Goal: Find specific page/section: Find specific page/section

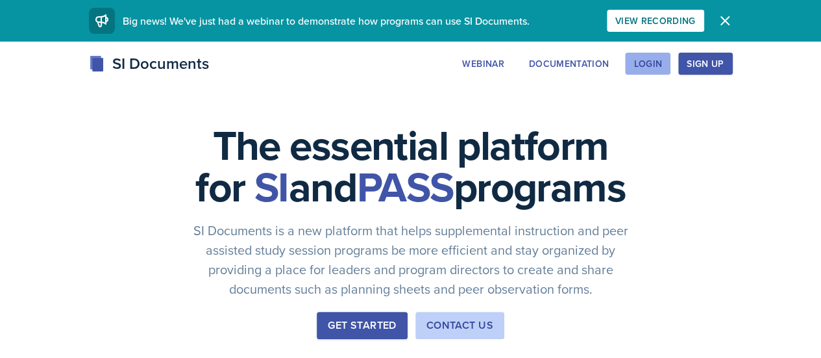
click at [671, 58] on button "Login" at bounding box center [647, 64] width 45 height 22
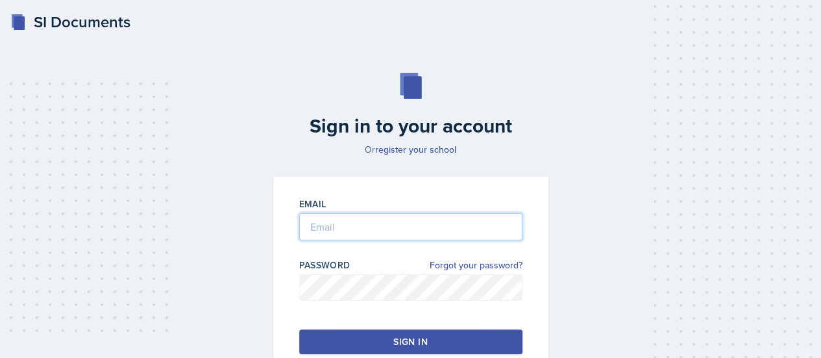
click at [343, 229] on input "email" at bounding box center [410, 226] width 223 height 27
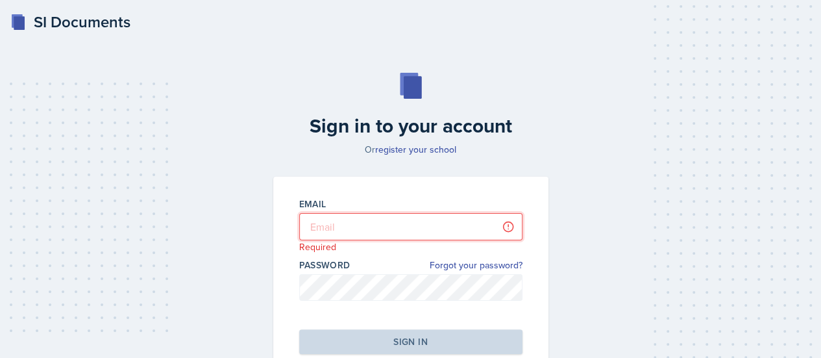
type input "[PERSON_NAME][EMAIL_ADDRESS][PERSON_NAME][DOMAIN_NAME]"
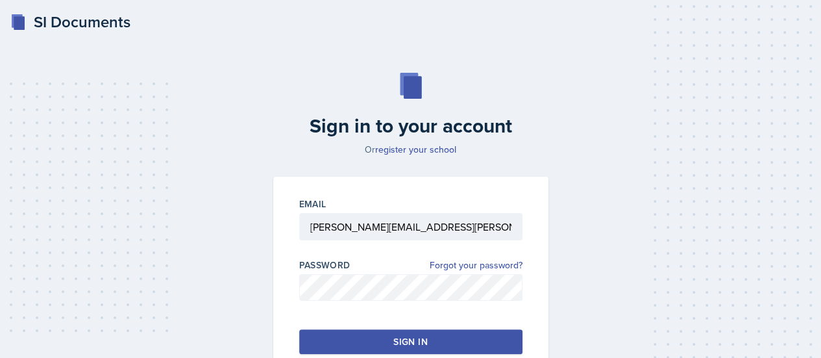
click at [390, 343] on button "Sign in" at bounding box center [410, 341] width 223 height 25
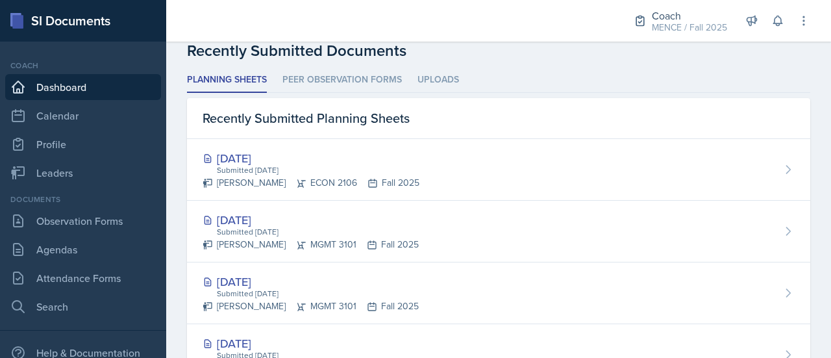
scroll to position [347, 0]
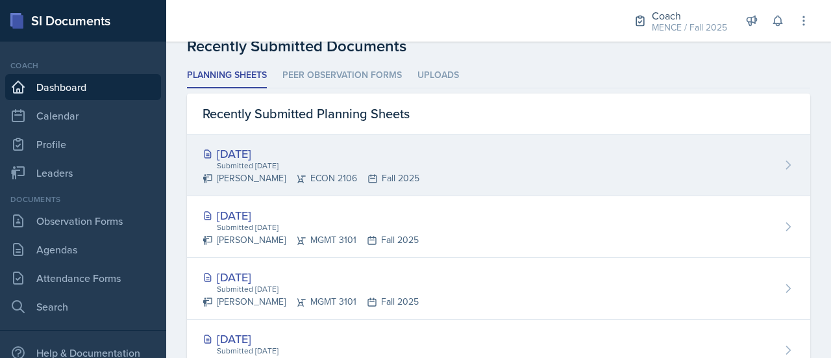
click at [258, 158] on div "[DATE]" at bounding box center [311, 154] width 217 height 18
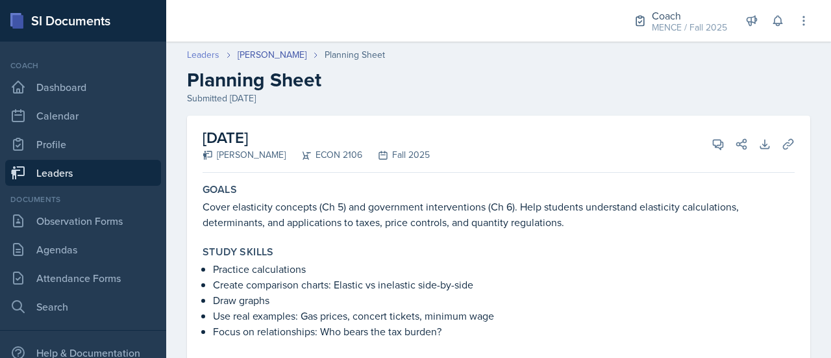
click at [211, 54] on link "Leaders" at bounding box center [203, 55] width 32 height 14
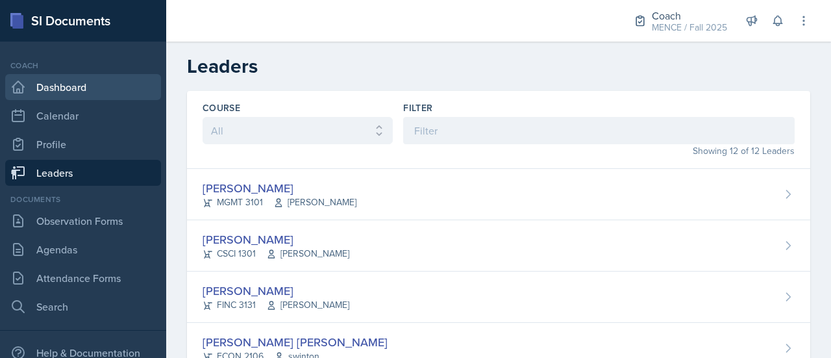
click at [109, 93] on link "Dashboard" at bounding box center [83, 87] width 156 height 26
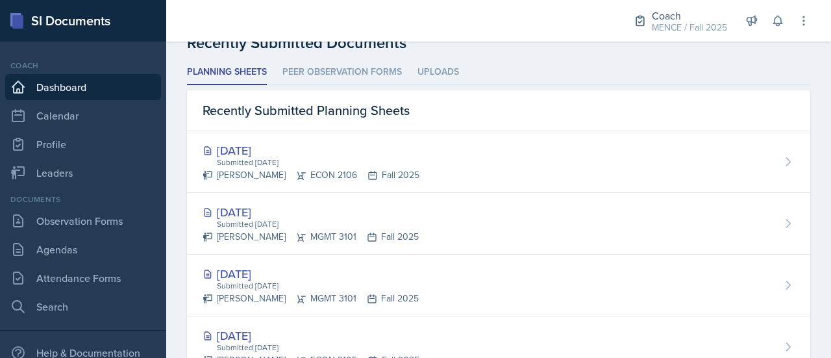
scroll to position [349, 0]
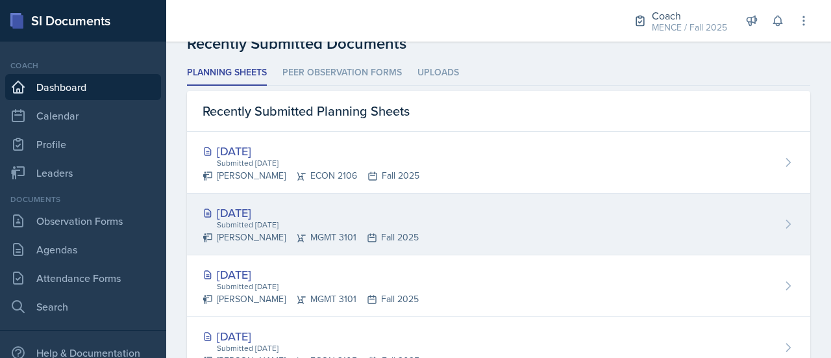
click at [255, 208] on div "[DATE]" at bounding box center [311, 213] width 216 height 18
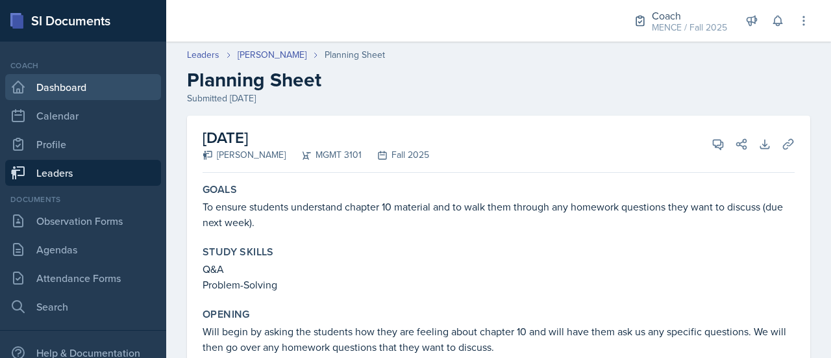
click at [117, 75] on link "Dashboard" at bounding box center [83, 87] width 156 height 26
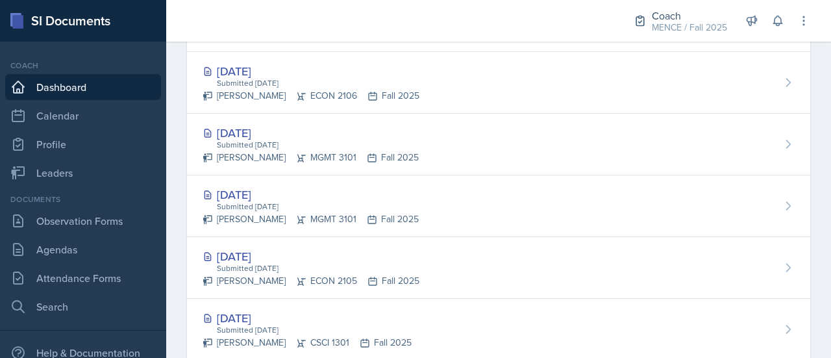
scroll to position [429, 0]
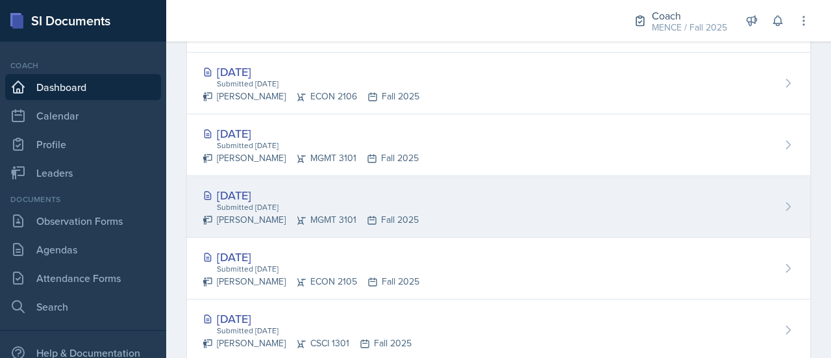
click at [274, 196] on div "[DATE]" at bounding box center [311, 195] width 216 height 18
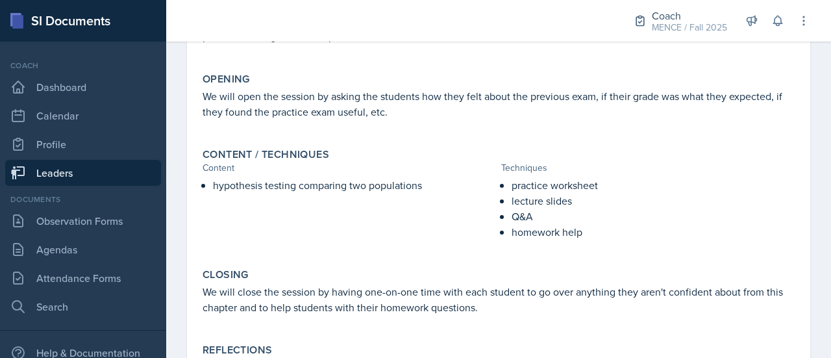
scroll to position [332, 0]
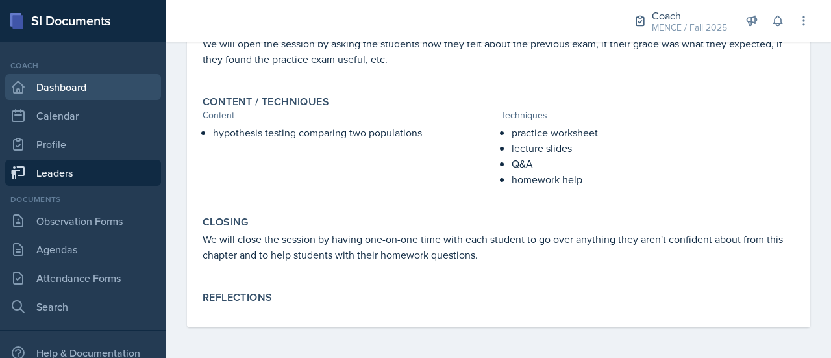
click at [82, 88] on link "Dashboard" at bounding box center [83, 87] width 156 height 26
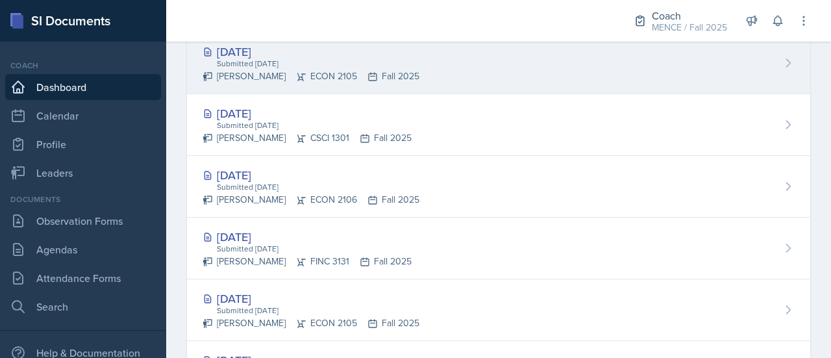
scroll to position [632, 0]
click at [265, 176] on div "[DATE]" at bounding box center [311, 177] width 217 height 18
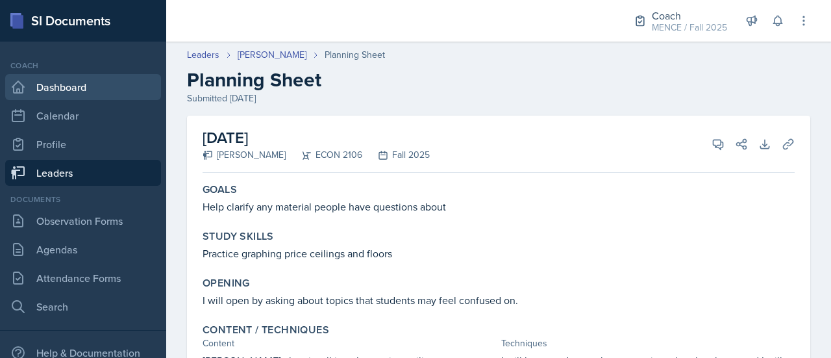
click at [79, 86] on link "Dashboard" at bounding box center [83, 87] width 156 height 26
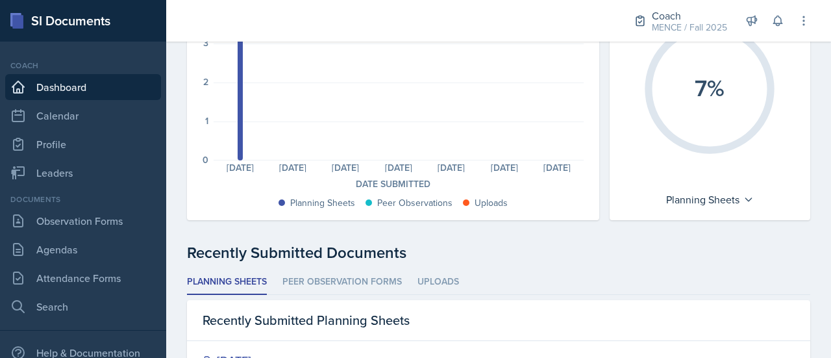
scroll to position [258, 0]
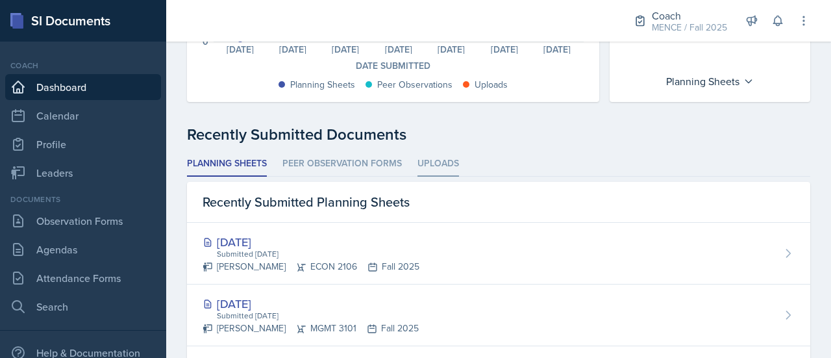
click at [433, 157] on li "Uploads" at bounding box center [438, 163] width 42 height 25
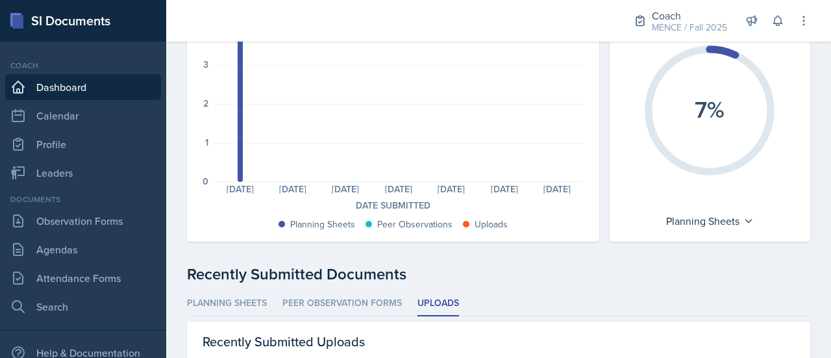
scroll to position [0, 0]
